Goal: Navigation & Orientation: Find specific page/section

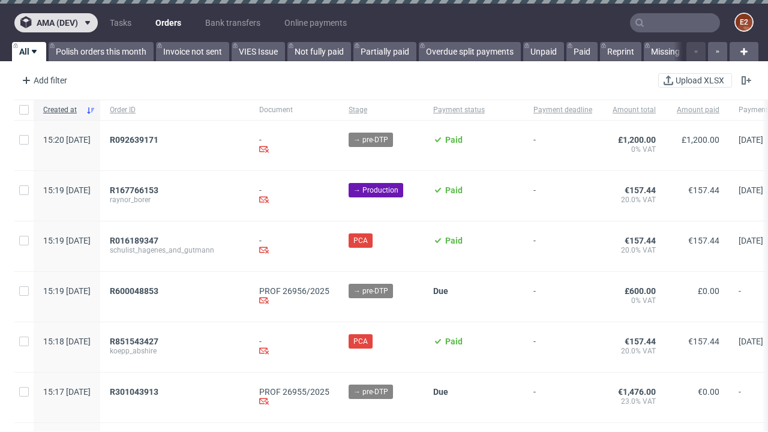
click at [56, 23] on span "ama (dev)" at bounding box center [57, 23] width 41 height 8
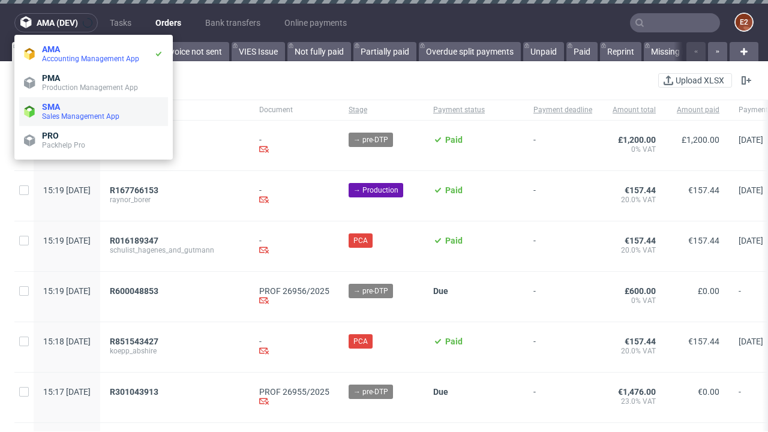
click at [94, 112] on span "Sales Management App" at bounding box center [102, 117] width 121 height 10
